Goal: Task Accomplishment & Management: Manage account settings

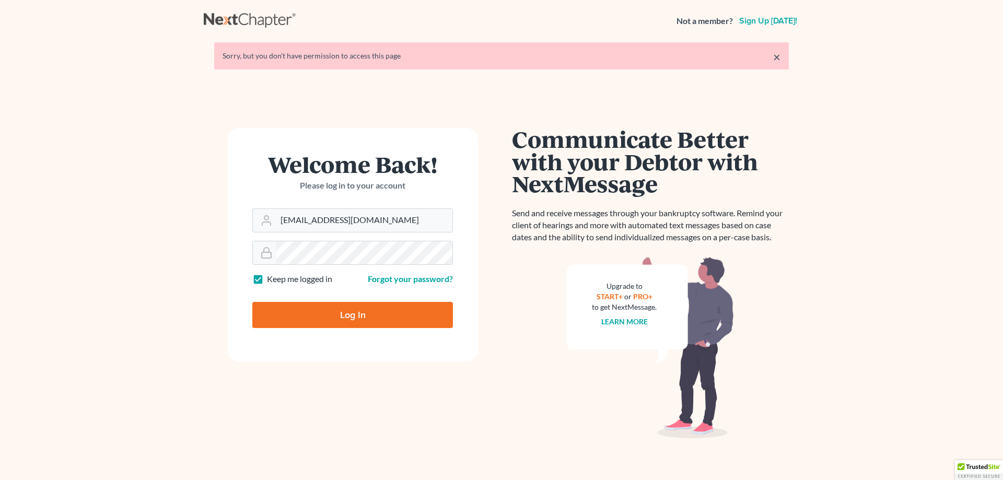
click at [309, 310] on input "Log In" at bounding box center [352, 315] width 201 height 26
type input "Thinking..."
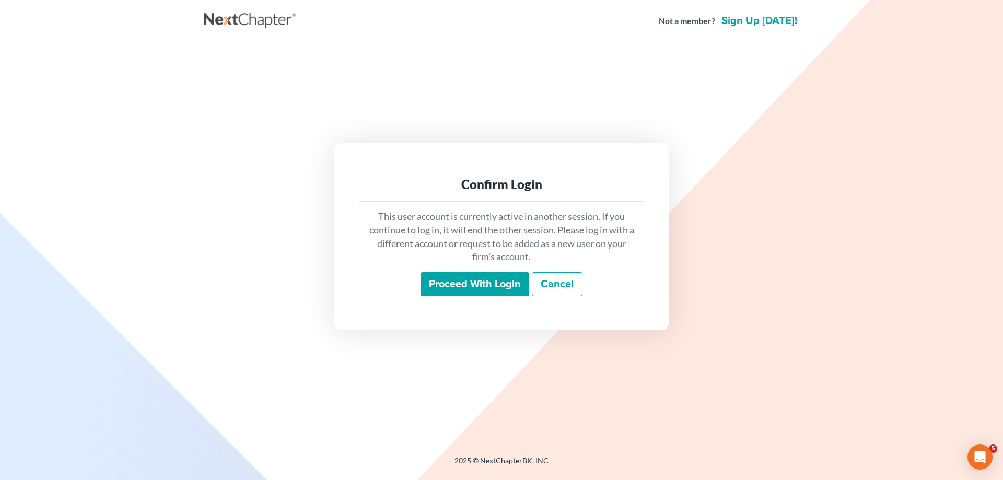
click at [485, 285] on input "Proceed with login" at bounding box center [474, 284] width 109 height 24
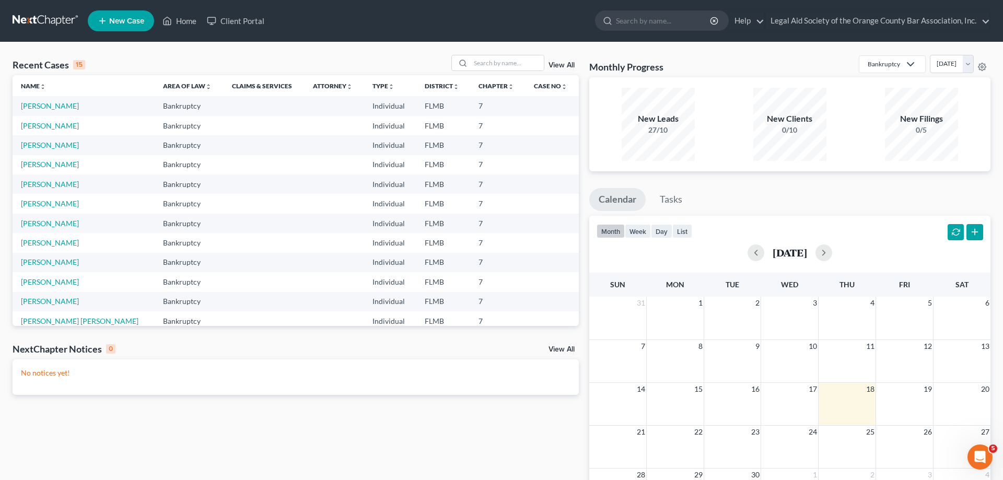
click at [64, 67] on div "Recent Cases 15" at bounding box center [49, 64] width 73 height 13
click at [557, 67] on link "View All" at bounding box center [561, 65] width 26 height 7
click at [224, 19] on link "Client Portal" at bounding box center [236, 20] width 68 height 19
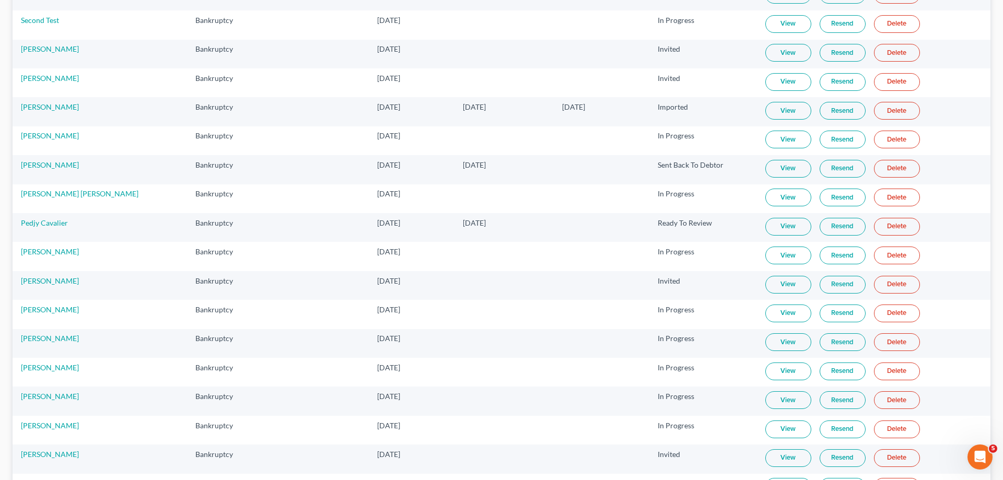
scroll to position [892, 0]
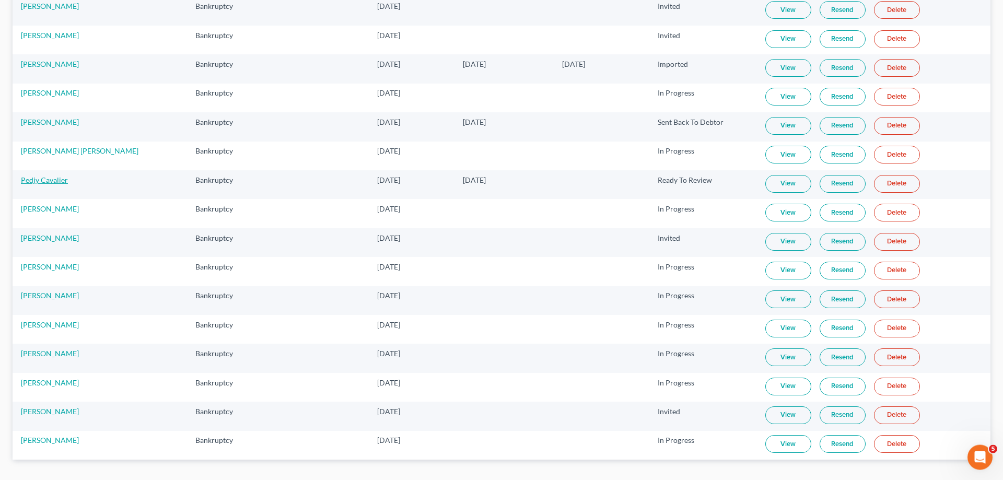
click at [48, 178] on link "Pedjy Cavalier" at bounding box center [44, 179] width 47 height 9
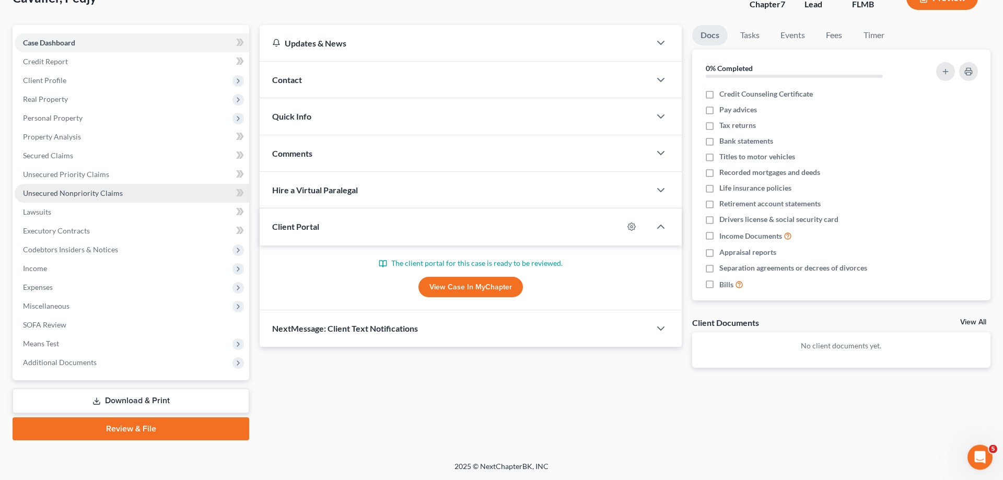
scroll to position [74, 0]
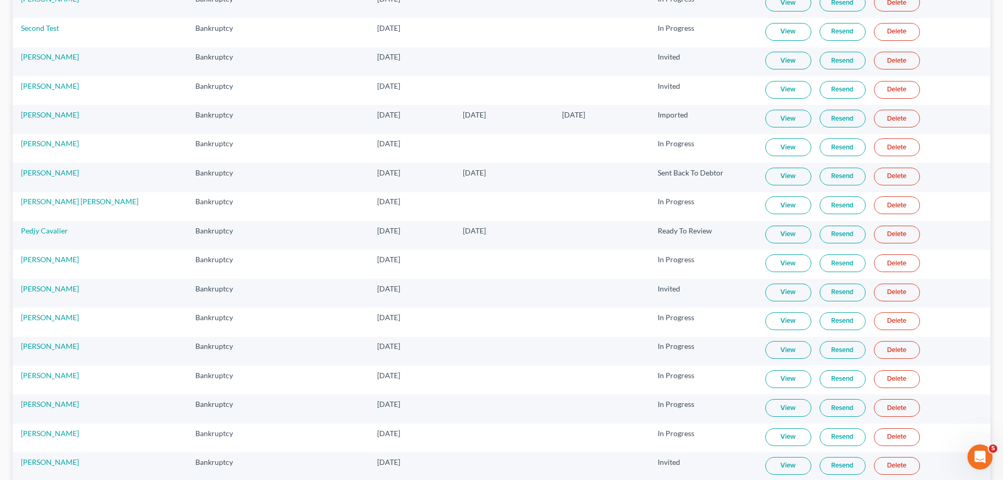
scroll to position [841, 0]
click at [775, 239] on link "View" at bounding box center [788, 236] width 46 height 18
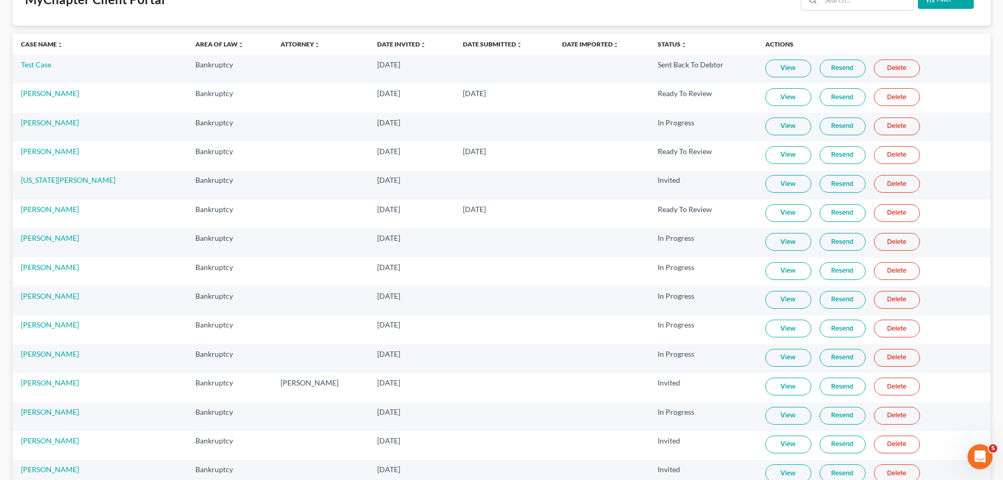
scroll to position [81, 0]
click at [765, 155] on link "View" at bounding box center [788, 156] width 46 height 18
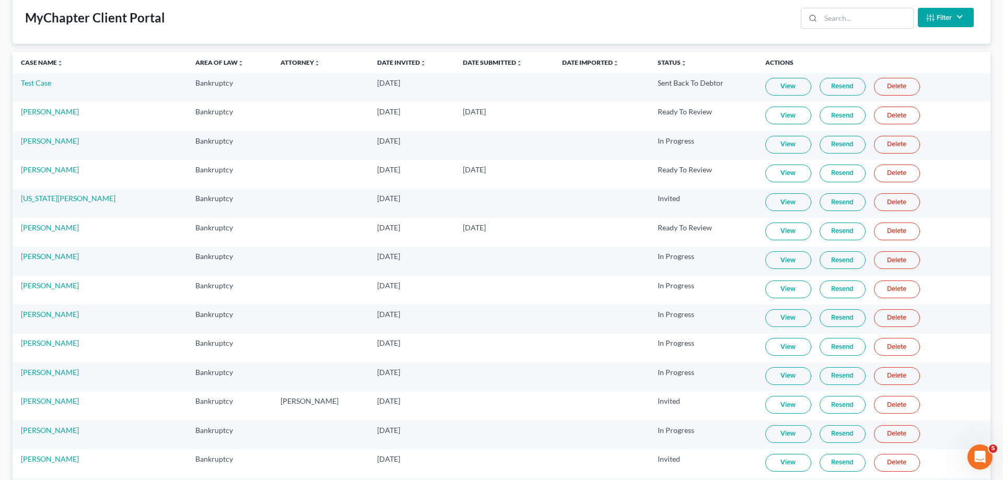
scroll to position [55, 0]
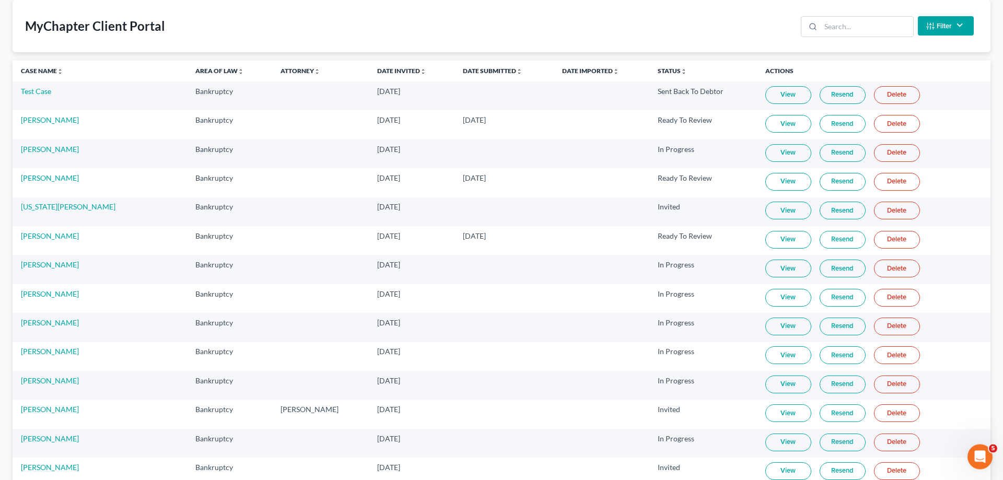
click at [587, 392] on td at bounding box center [602, 385] width 96 height 29
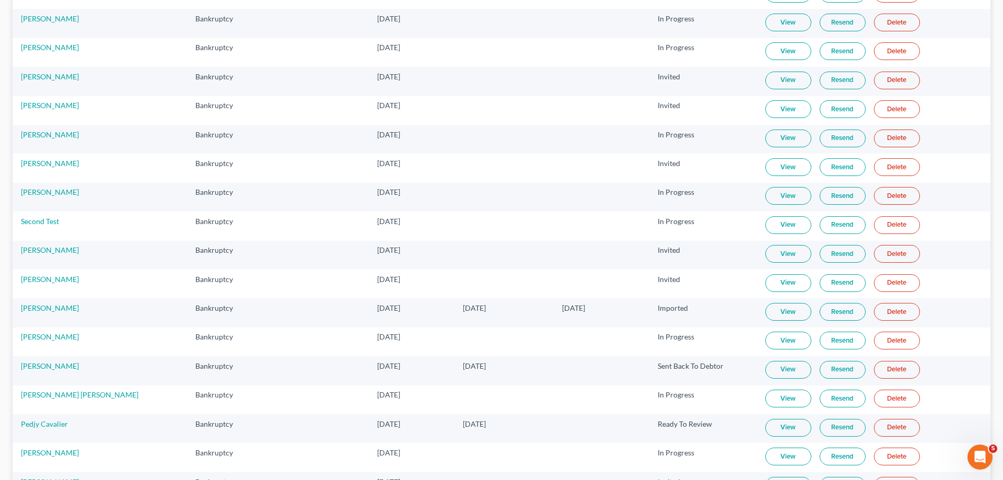
scroll to position [654, 0]
